Goal: Navigation & Orientation: Find specific page/section

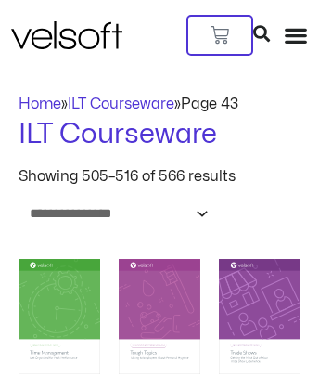
scroll to position [6393, 0]
